Goal: Task Accomplishment & Management: Use online tool/utility

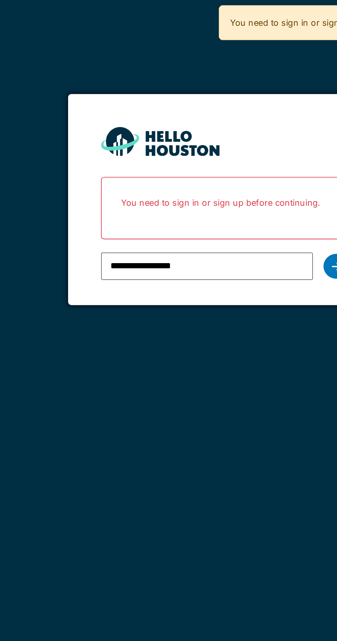
click at [224, 135] on div at bounding box center [227, 139] width 14 height 13
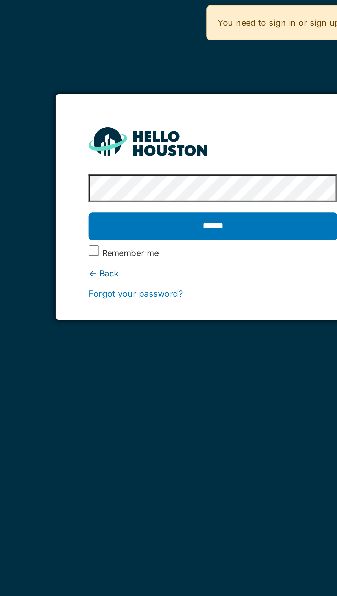
click at [103, 111] on input "******" at bounding box center [168, 118] width 130 height 14
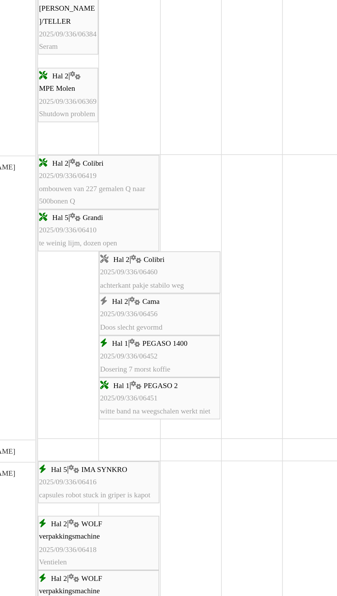
scroll to position [953, 0]
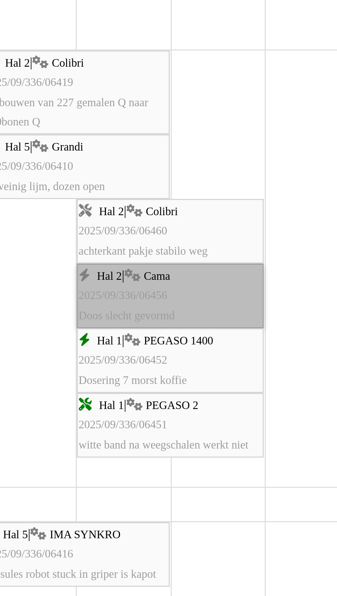
click at [161, 322] on link "Hal 2 | Cama 2025/09/336/06456 Doos slecht gevormd" at bounding box center [166, 323] width 64 height 22
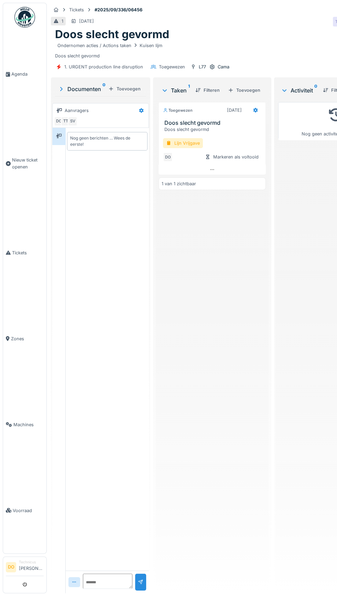
click at [179, 138] on div "Lijn Vrijgave" at bounding box center [183, 143] width 40 height 10
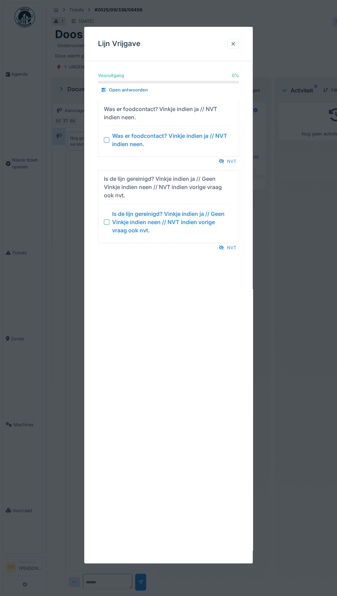
click at [233, 161] on div "NVT" at bounding box center [227, 161] width 23 height 9
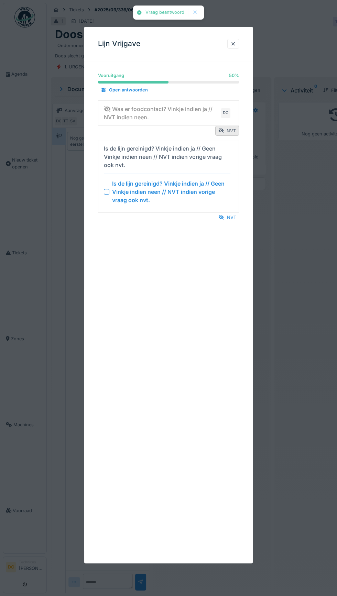
click at [229, 218] on div "NVT" at bounding box center [227, 217] width 23 height 9
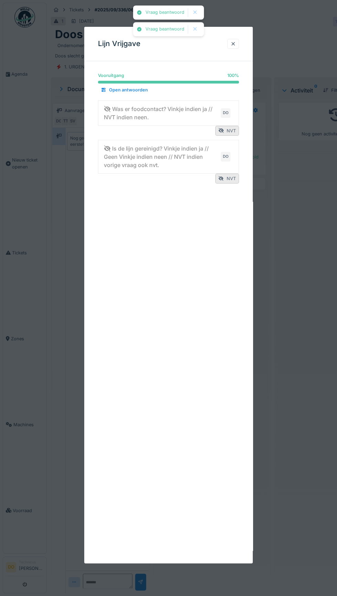
click at [233, 43] on div at bounding box center [233, 44] width 6 height 7
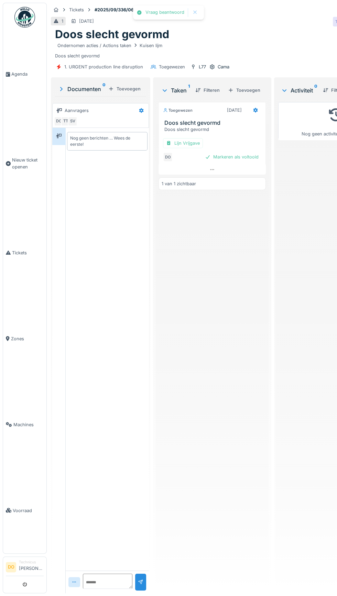
click at [239, 152] on div "Markeren als voltooid" at bounding box center [231, 156] width 59 height 9
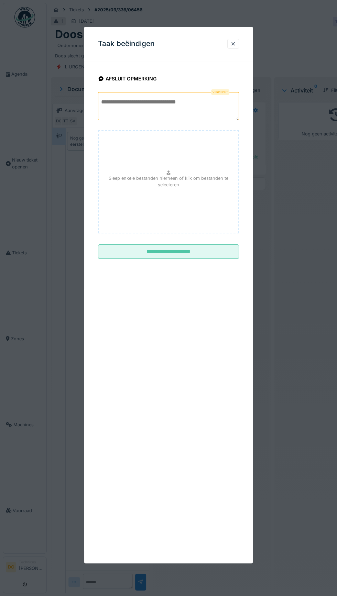
click at [170, 100] on textarea at bounding box center [168, 106] width 141 height 28
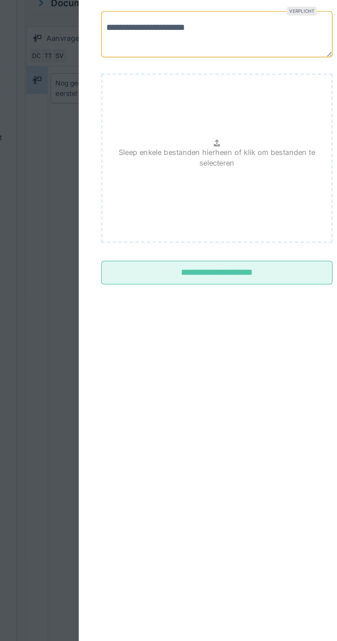
type textarea "**********"
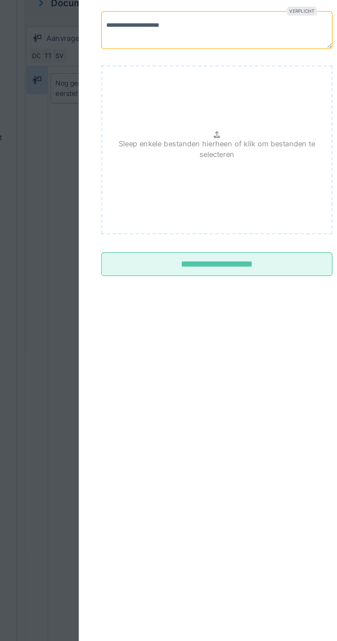
click at [185, 253] on input "**********" at bounding box center [168, 248] width 141 height 14
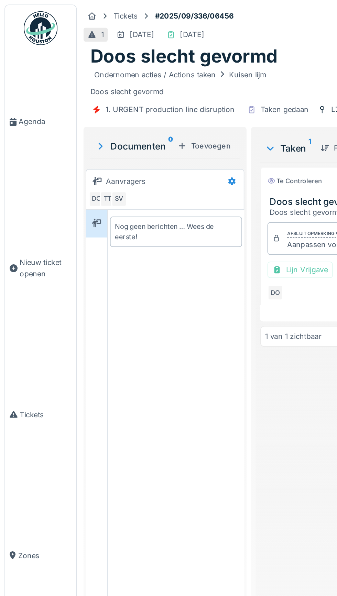
click at [19, 75] on link "Agenda" at bounding box center [24, 74] width 43 height 86
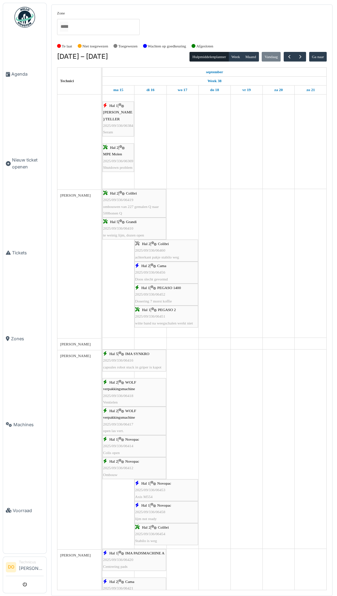
scroll to position [1003, 0]
click at [165, 242] on link "Hal 2 | Colibri 2025/09/336/06460 achterkant pakje stabilo weg" at bounding box center [166, 251] width 64 height 22
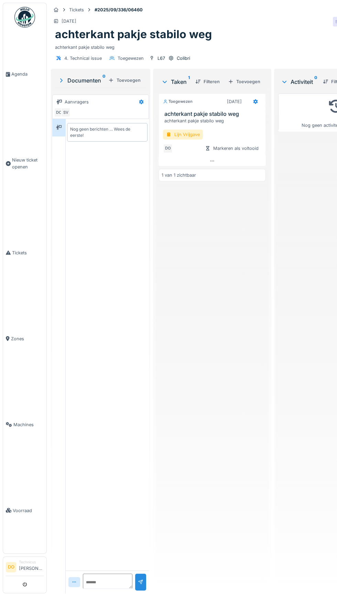
click at [181, 130] on div "Lijn Vrijgave" at bounding box center [183, 135] width 40 height 10
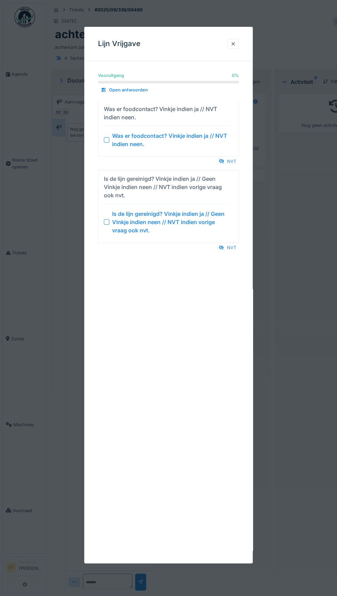
click at [231, 161] on div "NVT" at bounding box center [227, 161] width 23 height 9
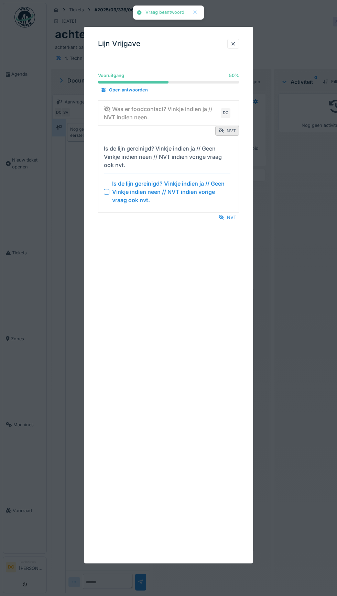
click at [228, 213] on div "NVT" at bounding box center [227, 217] width 23 height 9
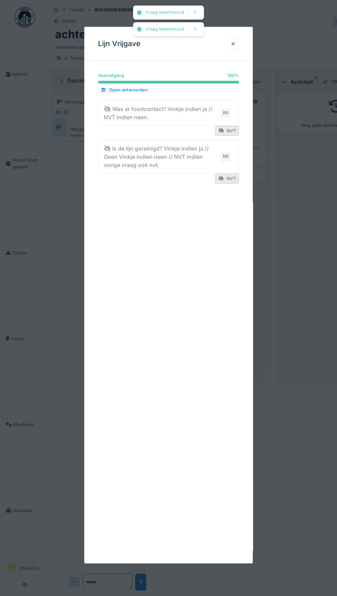
click at [233, 44] on div at bounding box center [233, 44] width 6 height 7
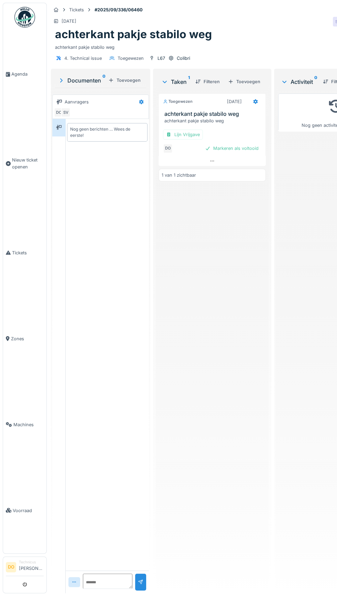
click at [225, 144] on div "Markeren als voltooid" at bounding box center [231, 148] width 59 height 9
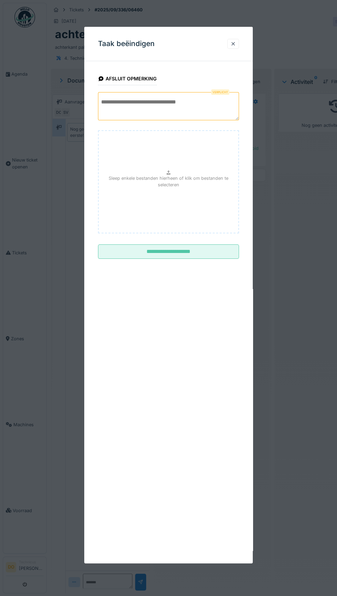
click at [186, 100] on textarea at bounding box center [168, 106] width 141 height 28
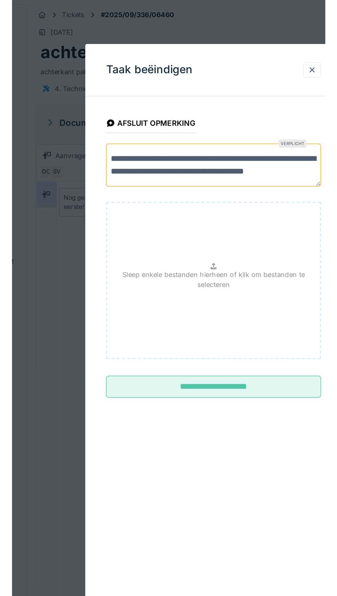
scroll to position [2, 0]
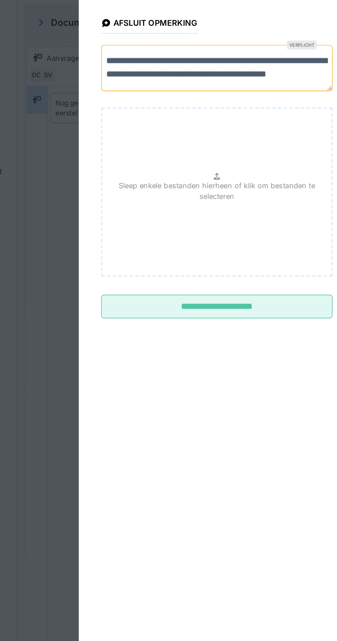
type textarea "**********"
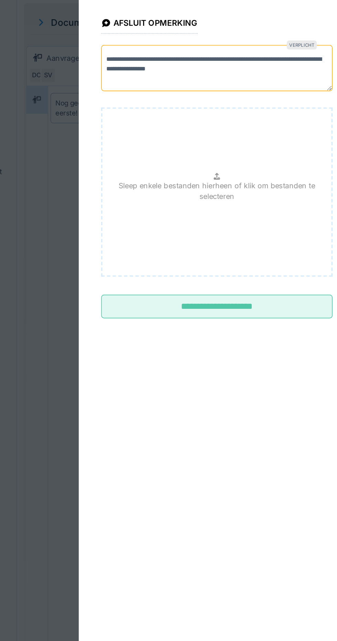
click at [179, 254] on input "**********" at bounding box center [168, 253] width 141 height 14
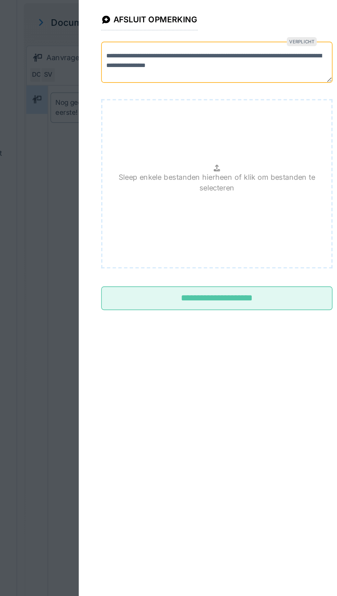
scroll to position [0, 0]
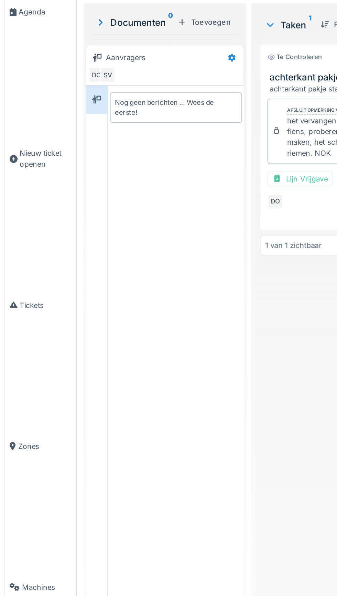
click at [18, 77] on span "Agenda" at bounding box center [27, 74] width 32 height 7
